Goal: Task Accomplishment & Management: Complete application form

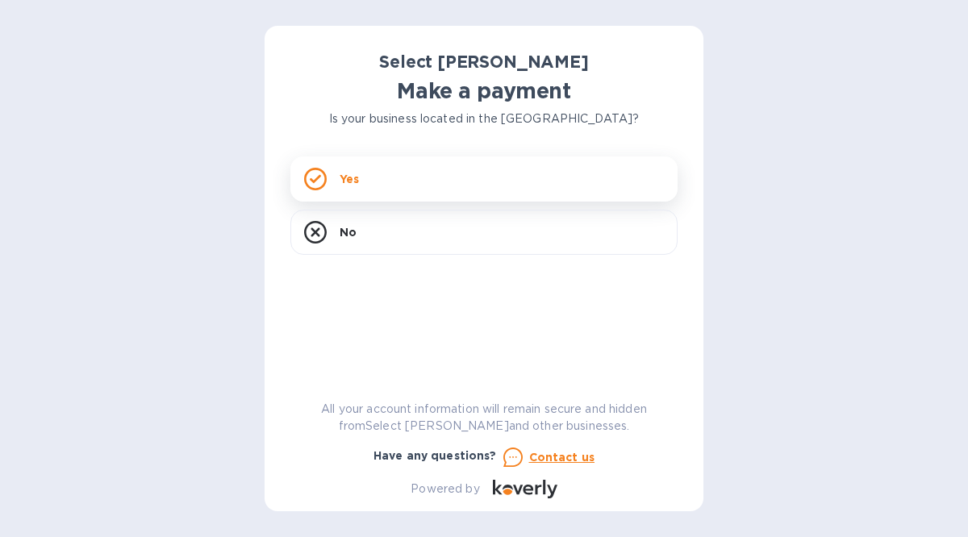
click at [322, 178] on icon at bounding box center [315, 179] width 23 height 23
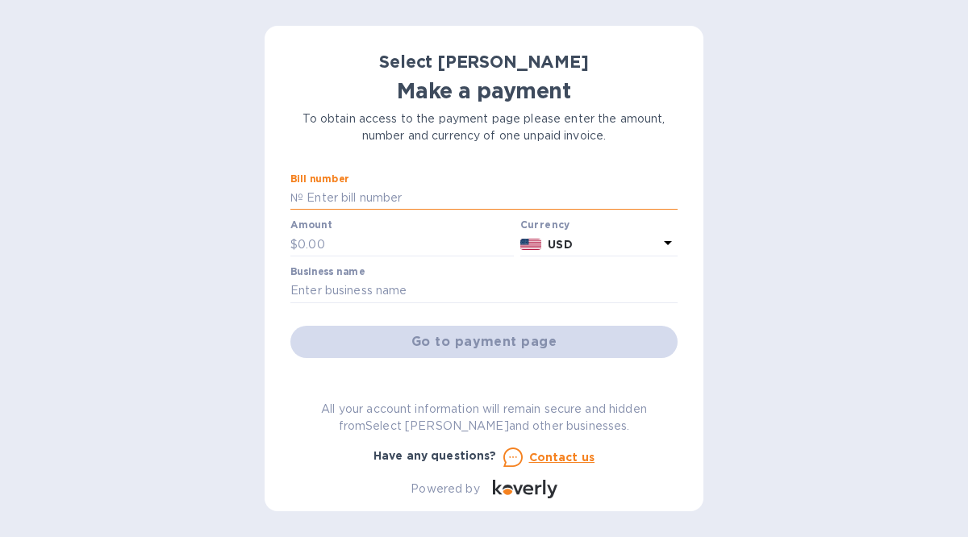
click at [372, 201] on input "text" at bounding box center [490, 198] width 374 height 24
type input "ss-263151"
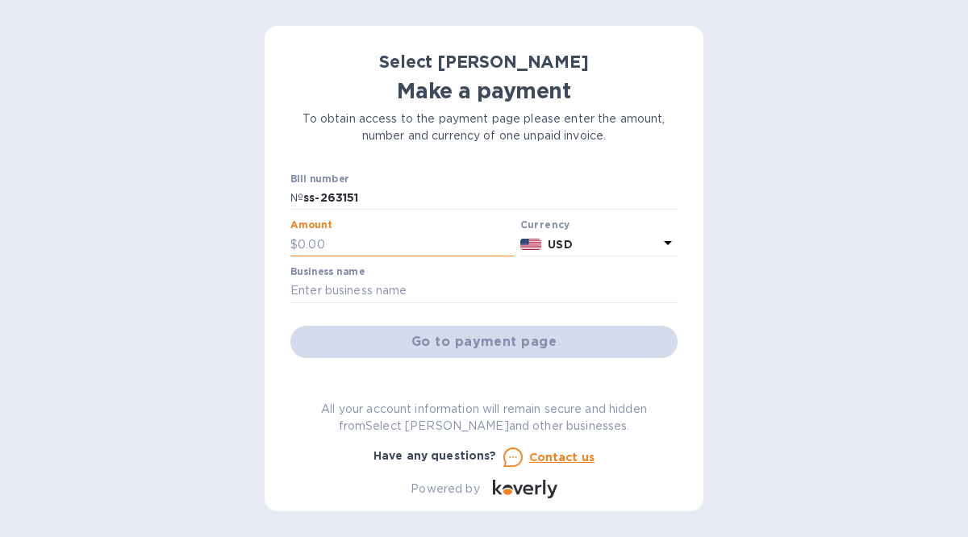
click at [324, 244] on input "text" at bounding box center [406, 244] width 216 height 24
type input "1,350.99"
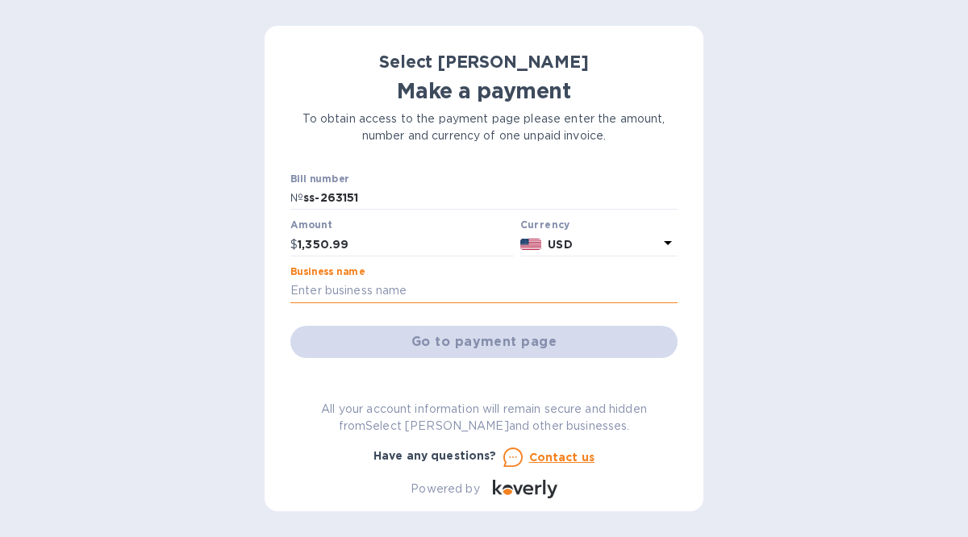
click at [322, 279] on input "text" at bounding box center [484, 291] width 387 height 24
type input "Green Grocer"
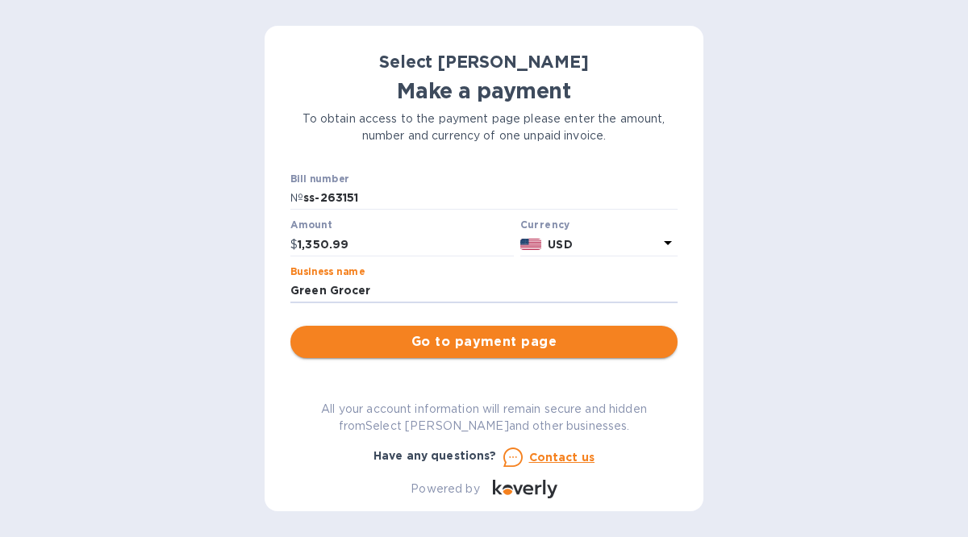
click at [417, 343] on span "Go to payment page" at bounding box center [484, 341] width 362 height 19
